Goal: Information Seeking & Learning: Find specific fact

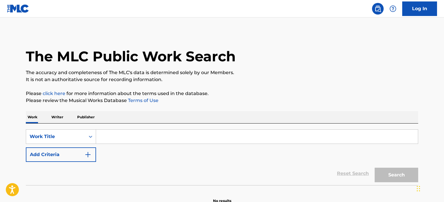
click at [154, 129] on input "Search Form" at bounding box center [257, 136] width 322 height 14
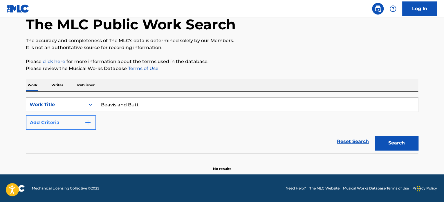
type input "Beavis and Butt"
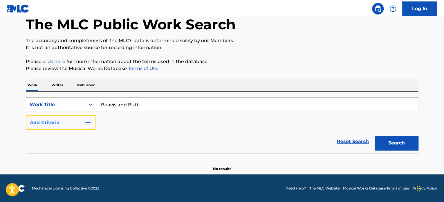
click at [55, 127] on button "Add Criteria" at bounding box center [61, 122] width 70 height 15
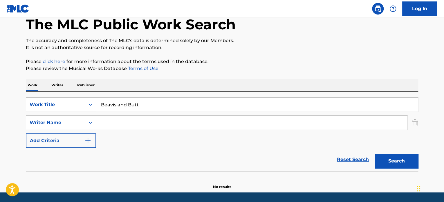
click at [141, 117] on input "Search Form" at bounding box center [251, 123] width 311 height 14
type input "judge"
click at [375, 154] on button "Search" at bounding box center [397, 161] width 44 height 15
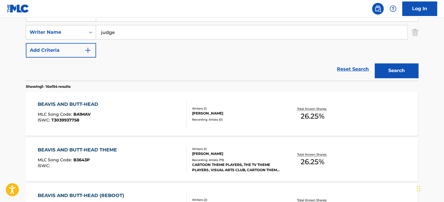
scroll to position [156, 0]
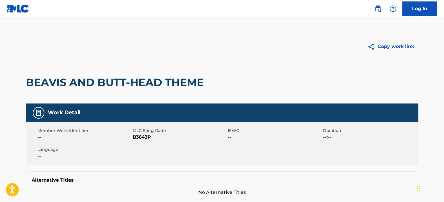
click at [75, 78] on h2 "BEAVIS AND BUTT-HEAD THEME" at bounding box center [116, 82] width 181 height 13
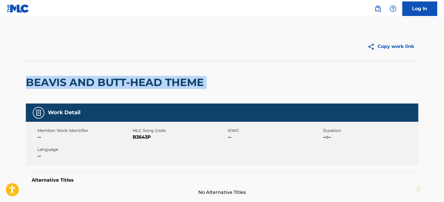
click at [75, 78] on h2 "BEAVIS AND BUTT-HEAD THEME" at bounding box center [116, 82] width 181 height 13
drag, startPoint x: 75, startPoint y: 78, endPoint x: 113, endPoint y: 75, distance: 37.6
click at [76, 78] on h2 "BEAVIS AND BUTT-HEAD THEME" at bounding box center [116, 82] width 181 height 13
copy div "BEAVIS AND BUTT-HEAD THEME"
click at [33, 88] on h2 "BEAVIS AND BUTT-HEAD THEME" at bounding box center [116, 82] width 181 height 13
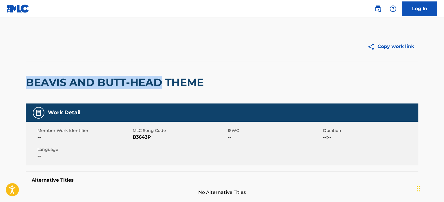
drag, startPoint x: 21, startPoint y: 82, endPoint x: 163, endPoint y: 73, distance: 142.2
copy h2 "BEAVIS AND BUTT-HEAD"
